Goal: Transaction & Acquisition: Purchase product/service

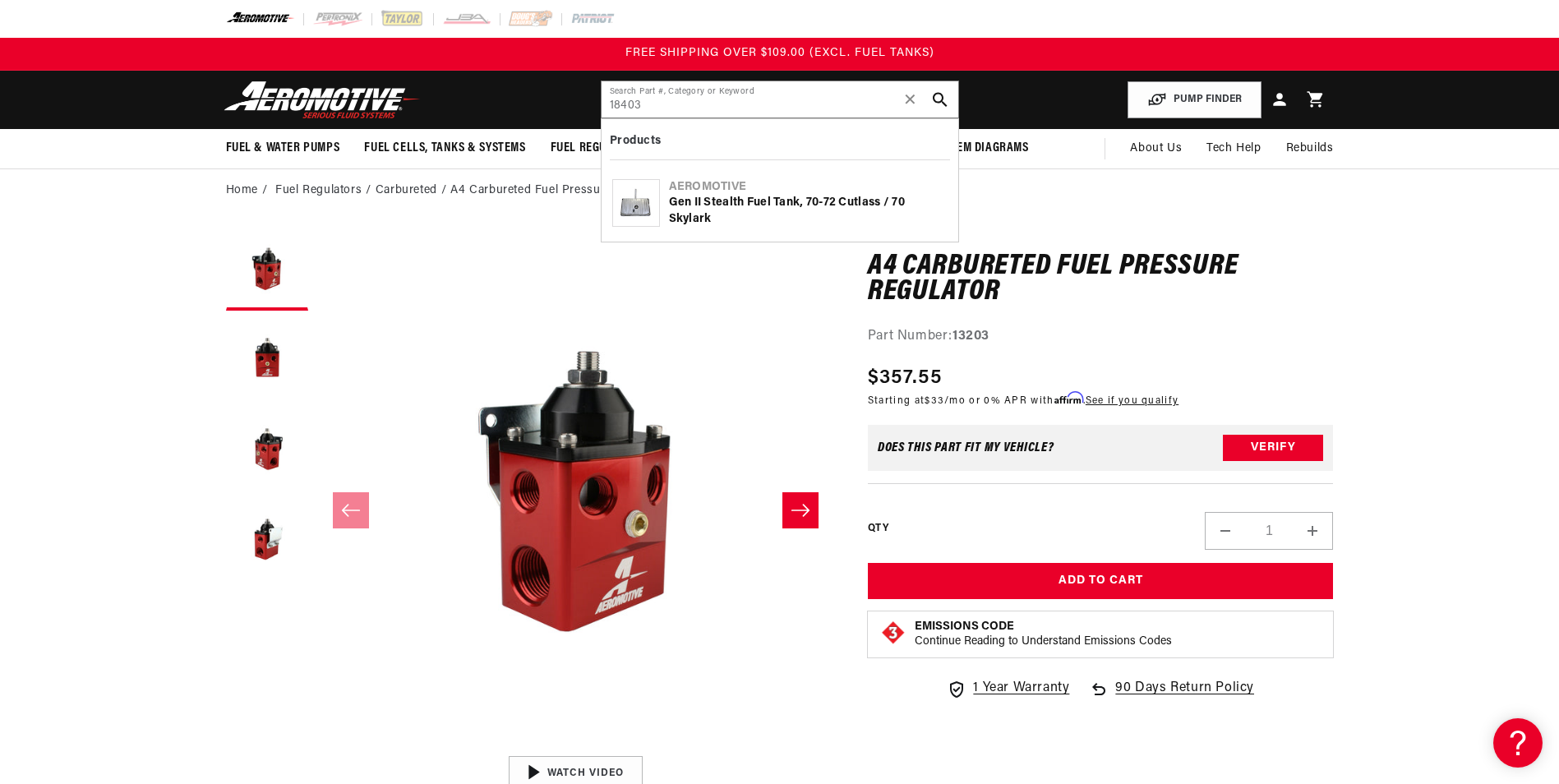
type input "18403"
click at [710, 208] on div "Gen II Stealth Fuel Tank, 70-72 Cutlass / 70 Skylark" at bounding box center [808, 210] width 279 height 32
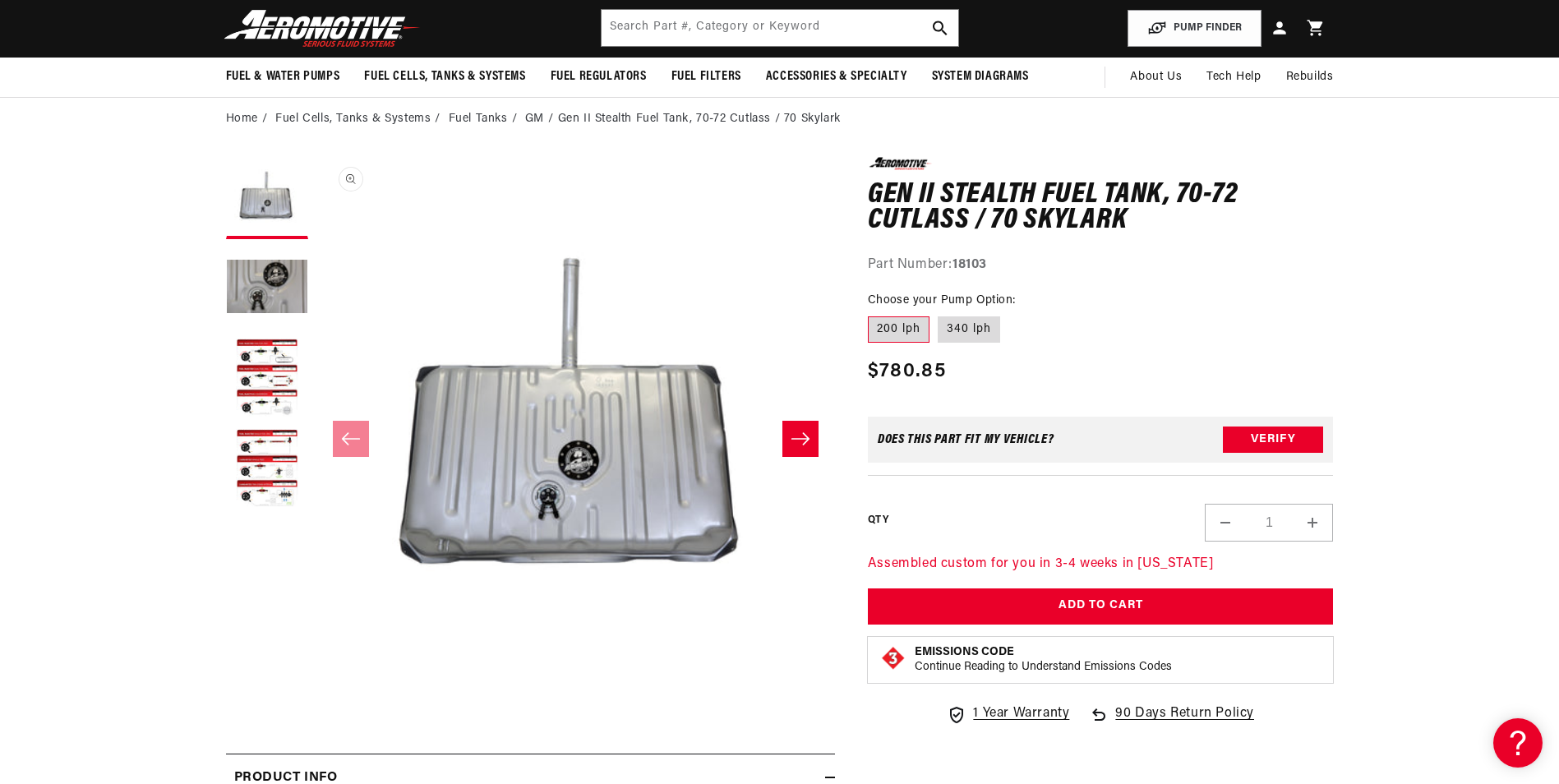
scroll to position [82, 0]
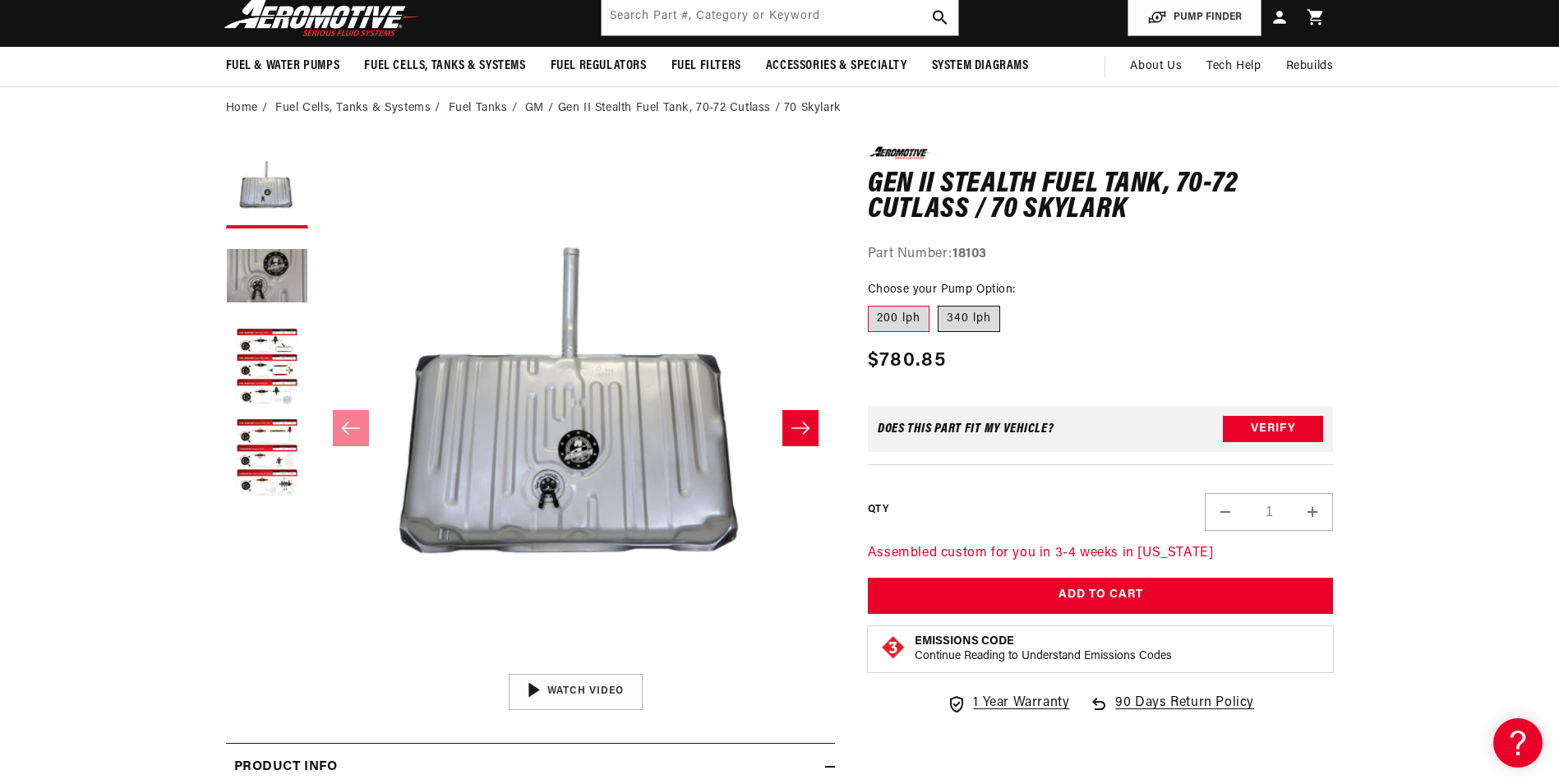
click at [982, 327] on label "340 lph" at bounding box center [969, 319] width 63 height 26
click at [939, 303] on input "340 lph" at bounding box center [938, 302] width 1 height 1
radio input "true"
